Goal: Information Seeking & Learning: Learn about a topic

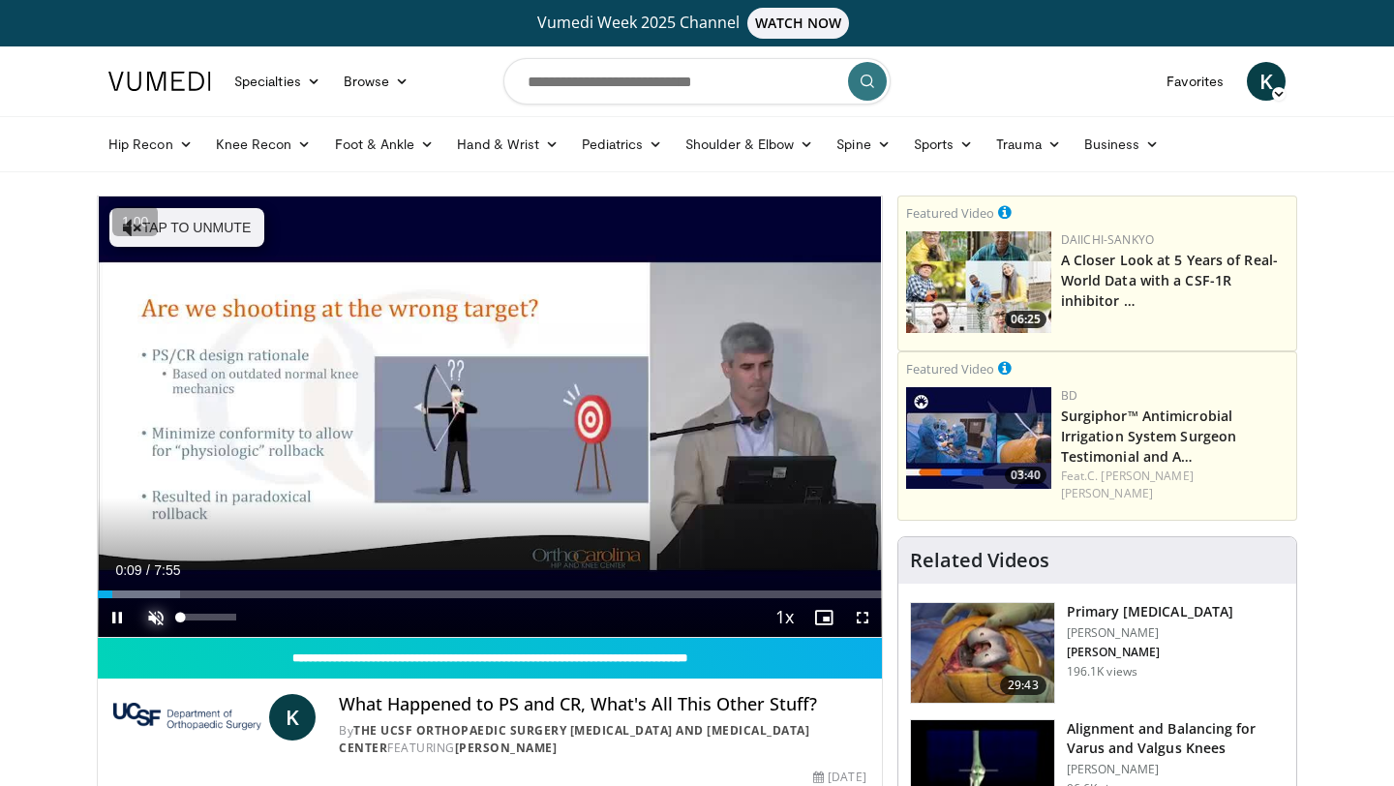
click at [161, 622] on span "Video Player" at bounding box center [156, 617] width 39 height 39
click at [859, 623] on span "Video Player" at bounding box center [862, 617] width 39 height 39
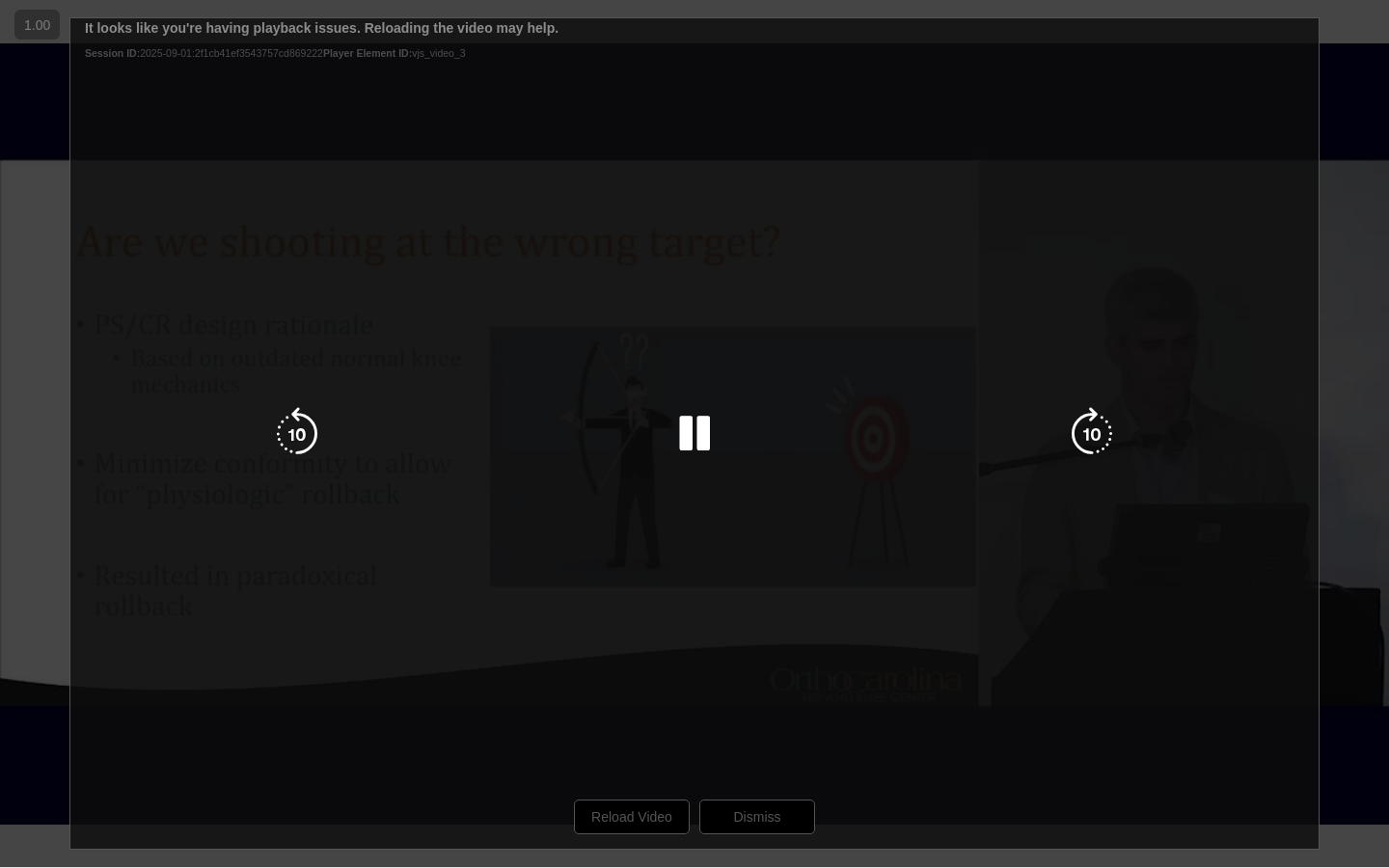
click at [1341, 458] on div "10 seconds Tap to unmute" at bounding box center [694, 434] width 1389 height 867
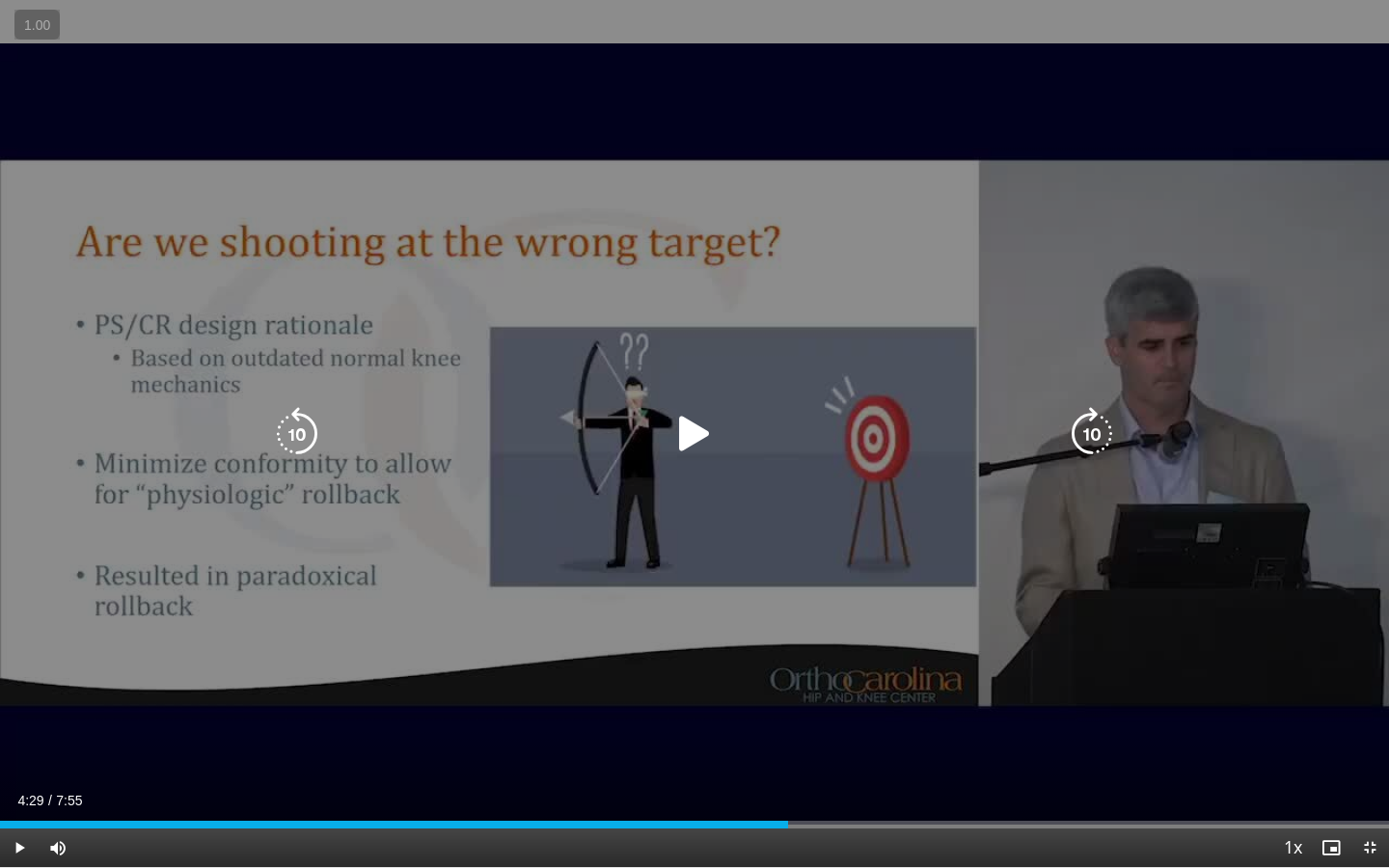
click at [692, 440] on icon "Video Player" at bounding box center [694, 434] width 54 height 54
click at [700, 431] on icon "Video Player" at bounding box center [694, 434] width 54 height 54
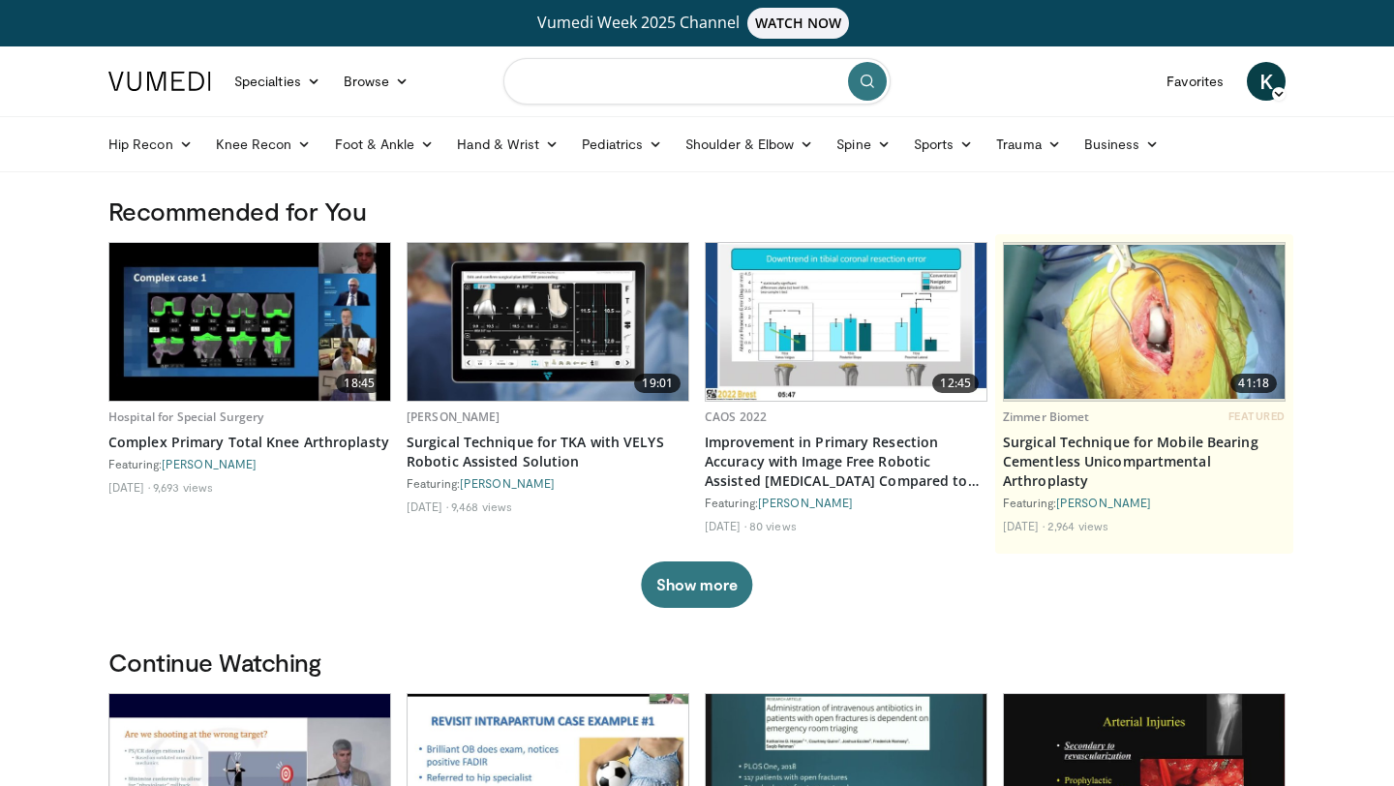
click at [728, 94] on input "Search topics, interventions" at bounding box center [696, 81] width 387 height 46
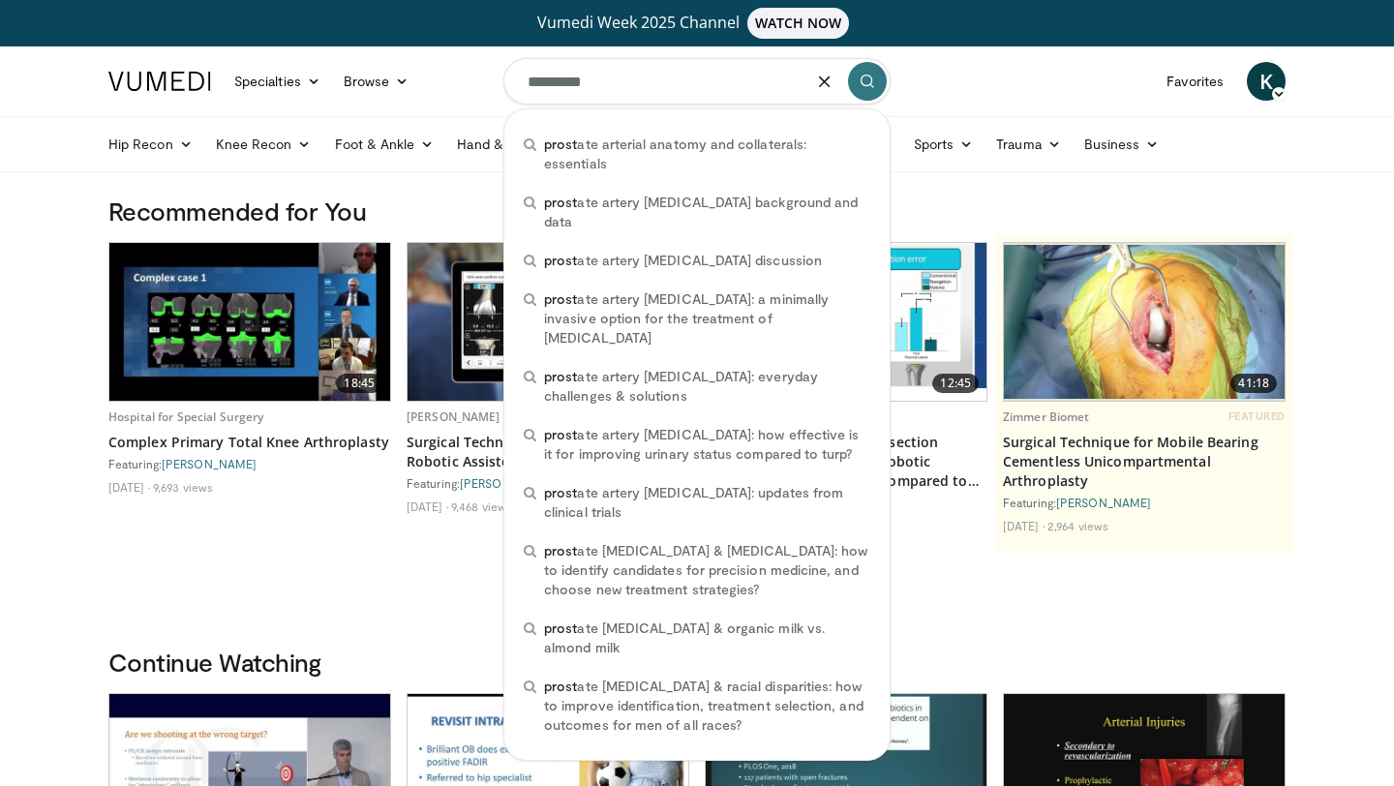
type input "*********"
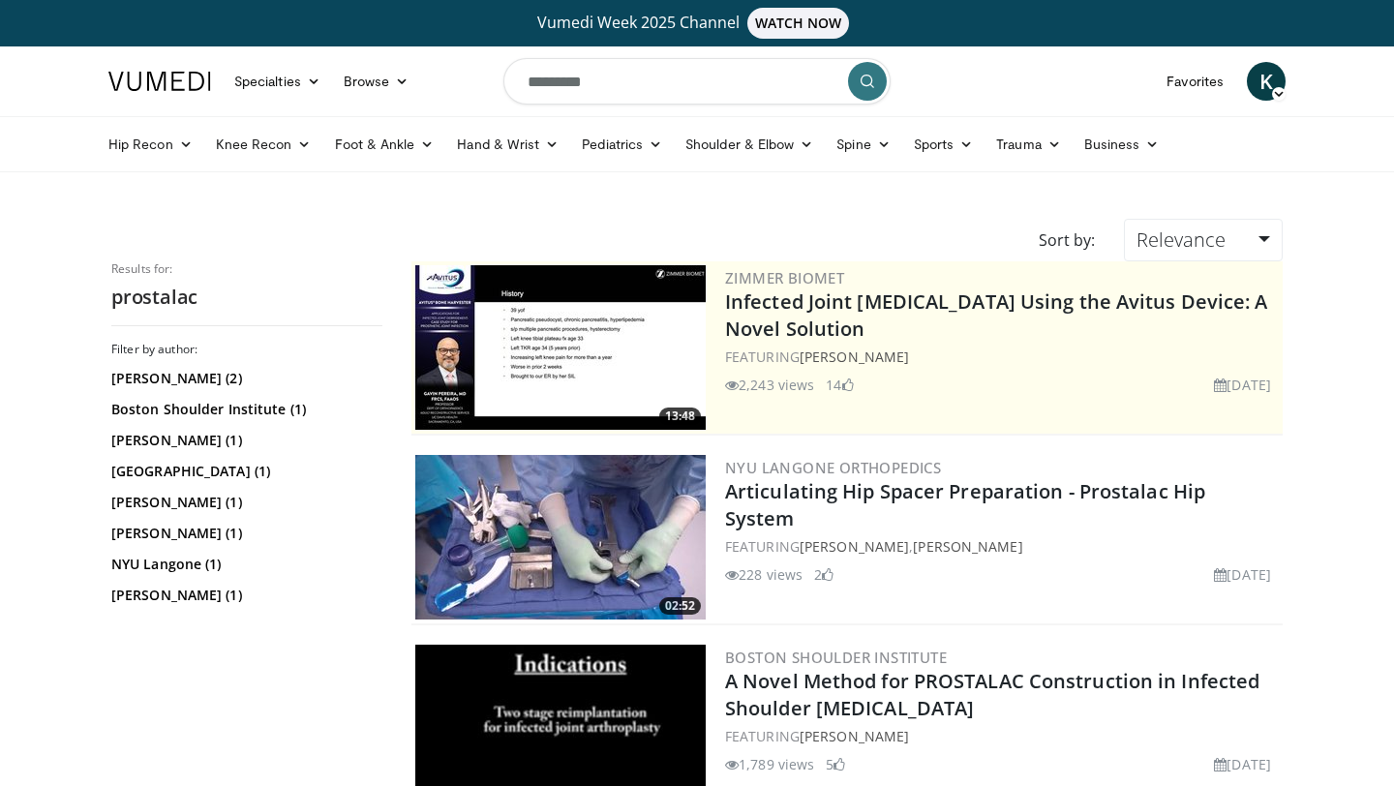
click at [539, 530] on img at bounding box center [560, 537] width 290 height 165
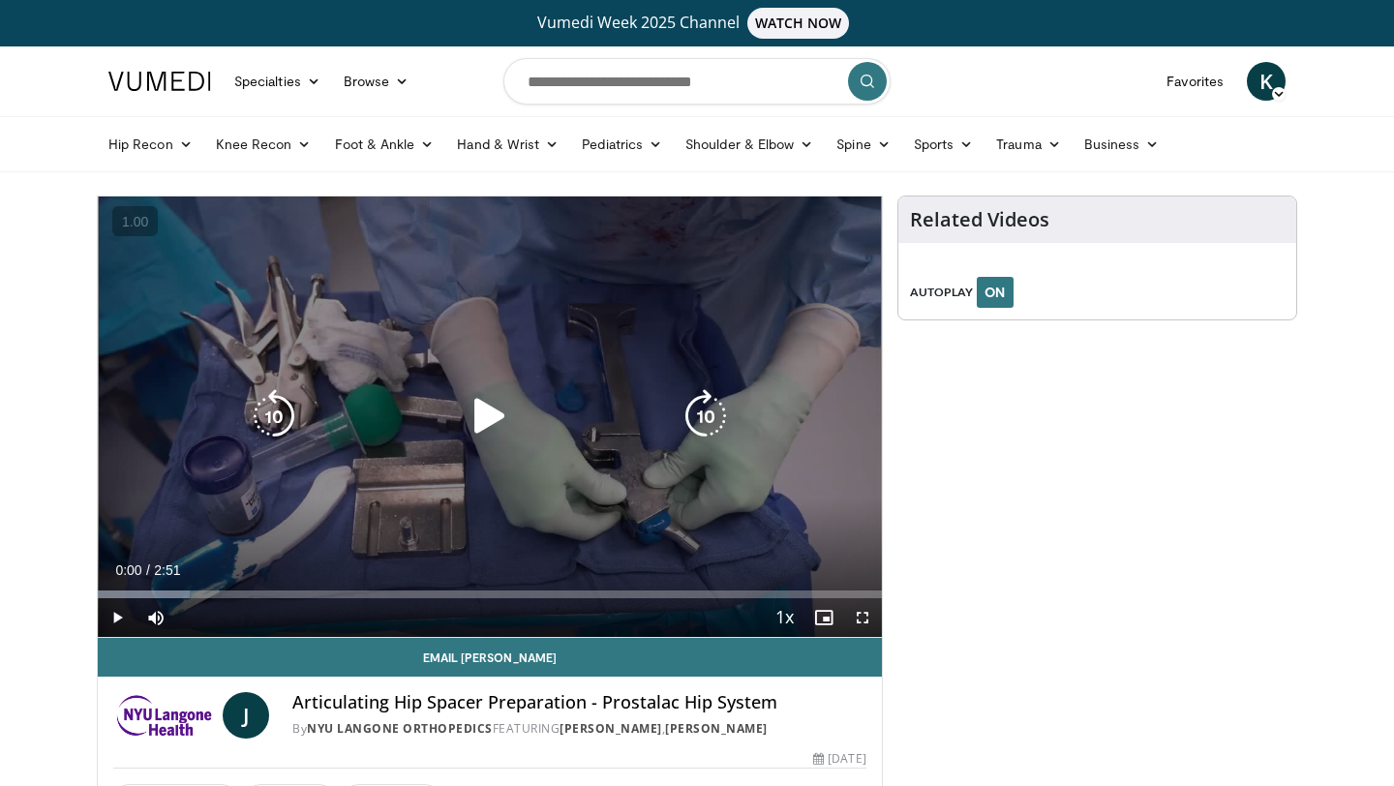
click at [490, 417] on icon "Video Player" at bounding box center [490, 416] width 54 height 54
click at [293, 402] on icon "Video Player" at bounding box center [274, 416] width 54 height 54
click at [278, 419] on icon "Video Player" at bounding box center [274, 416] width 54 height 54
click at [481, 417] on icon "Video Player" at bounding box center [490, 416] width 54 height 54
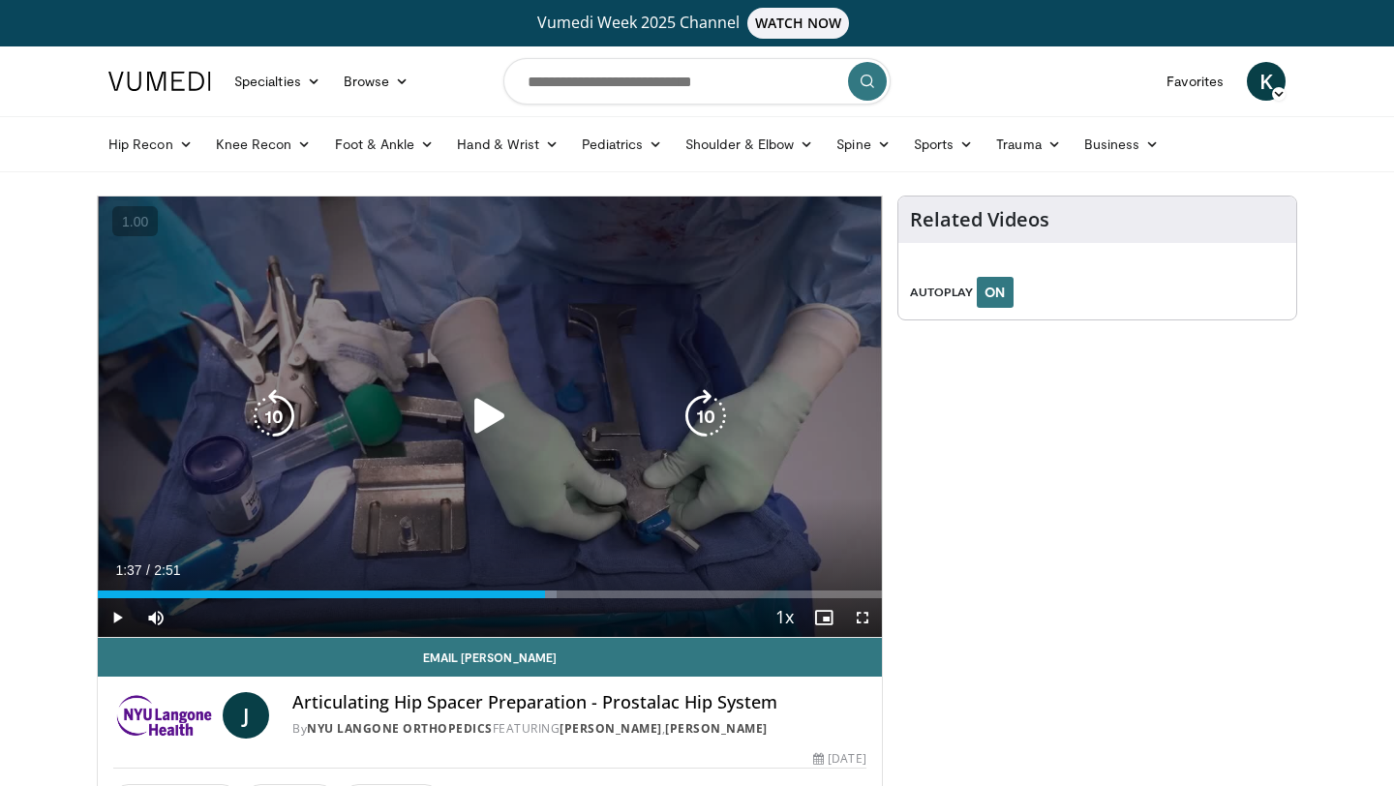
click at [514, 411] on icon "Video Player" at bounding box center [490, 416] width 54 height 54
click at [484, 409] on icon "Video Player" at bounding box center [490, 416] width 54 height 54
